Goal: Task Accomplishment & Management: Manage account settings

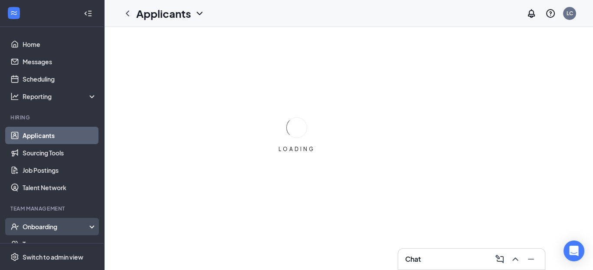
click at [59, 221] on div "Onboarding" at bounding box center [52, 226] width 104 height 17
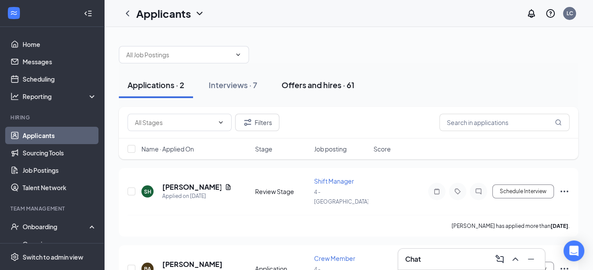
click at [308, 78] on button "Offers and hires · 61" at bounding box center [318, 85] width 90 height 26
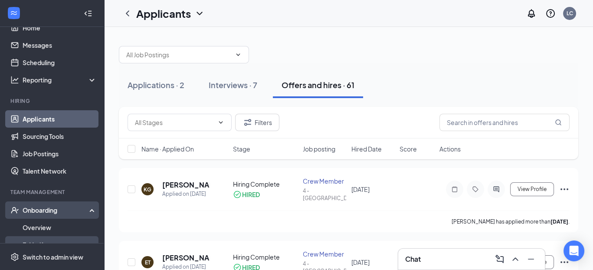
scroll to position [43, 0]
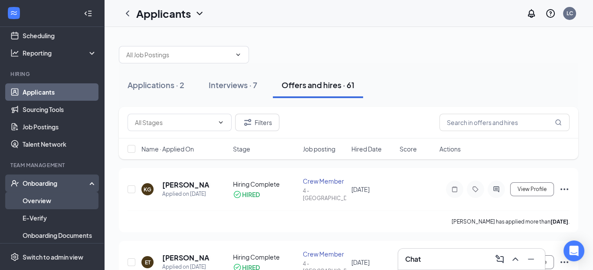
click at [53, 203] on link "Overview" at bounding box center [60, 200] width 74 height 17
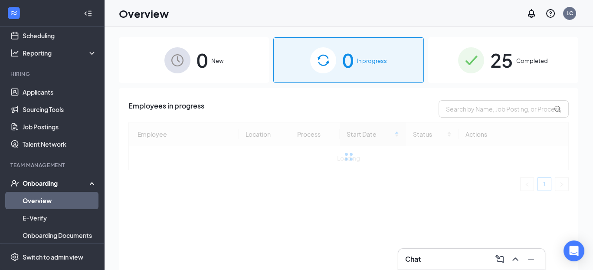
click at [315, 76] on div "0 In progress" at bounding box center [348, 60] width 150 height 46
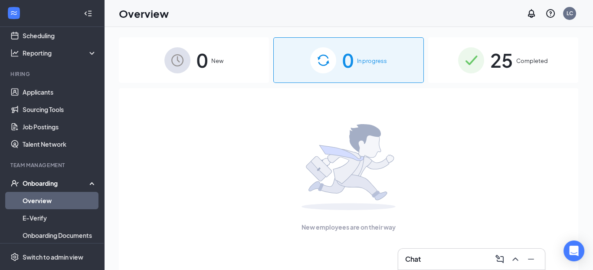
click at [505, 53] on span "25" at bounding box center [501, 60] width 23 height 30
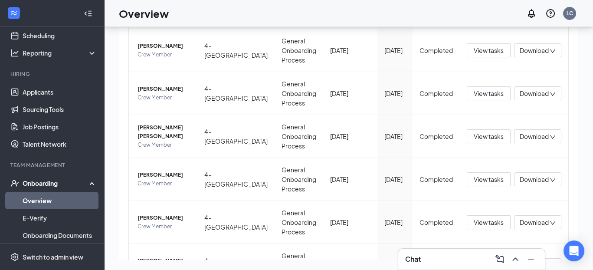
scroll to position [174, 0]
click at [49, 184] on div "Onboarding" at bounding box center [56, 183] width 67 height 9
